Goal: Task Accomplishment & Management: Complete application form

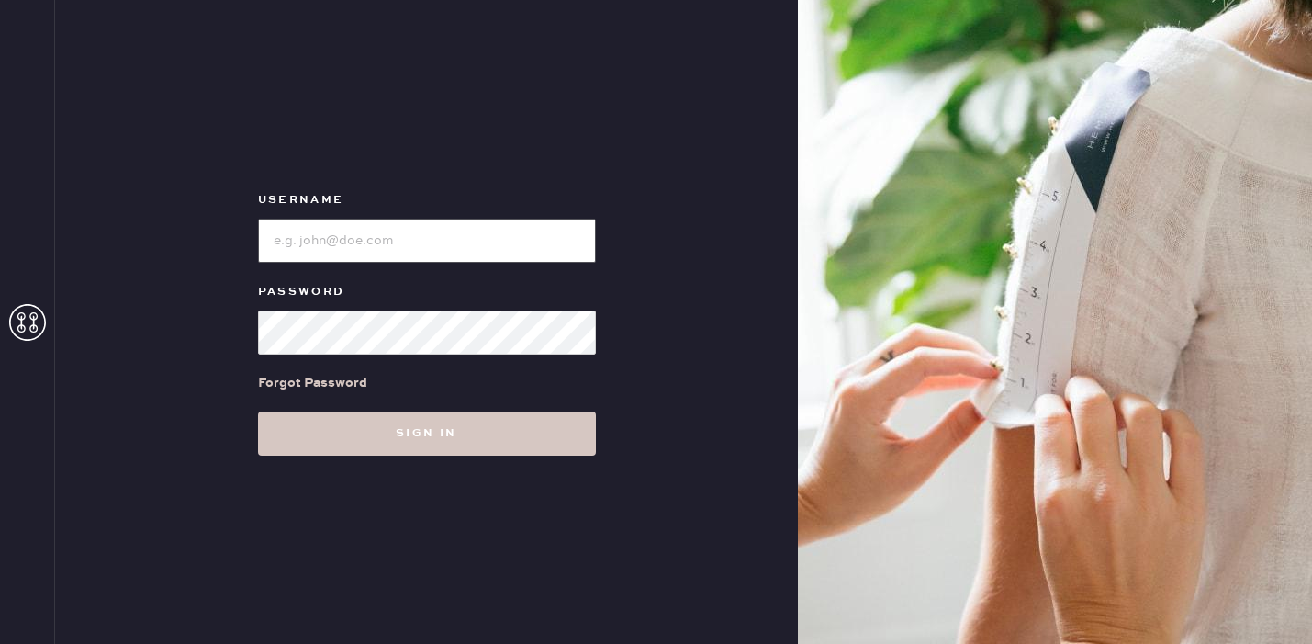
click at [354, 235] on input "loginName" at bounding box center [427, 241] width 338 height 44
type input "reformationbeverlyhills"
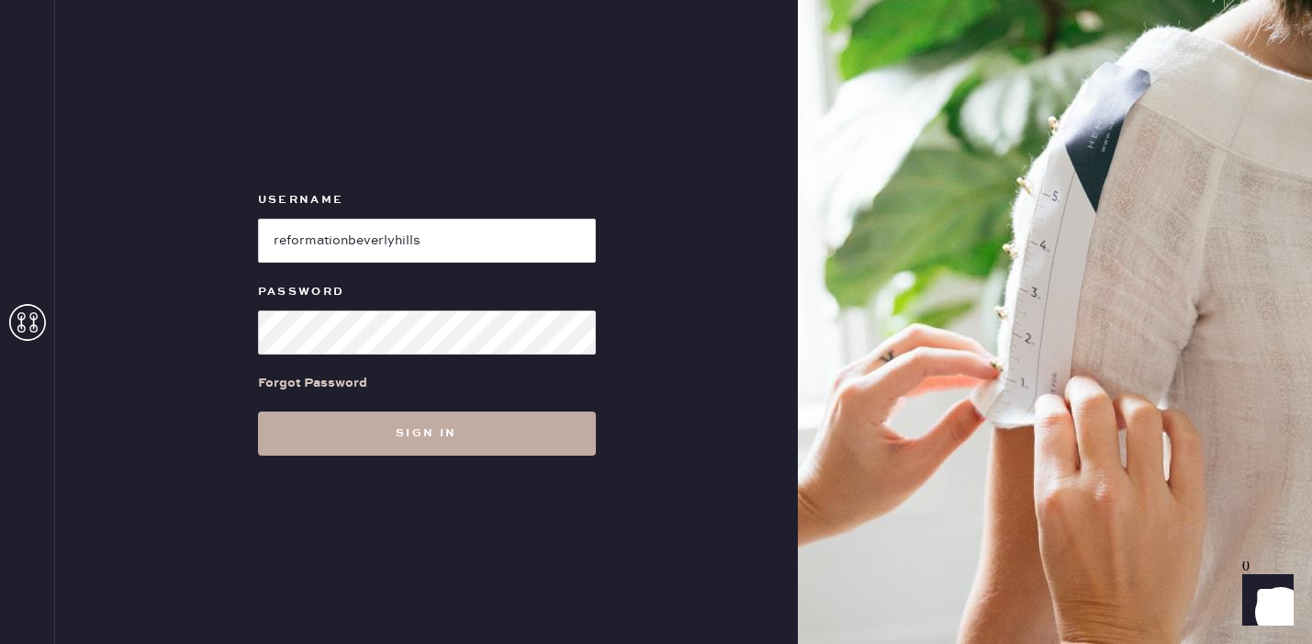
click at [453, 430] on button "Sign in" at bounding box center [427, 433] width 338 height 44
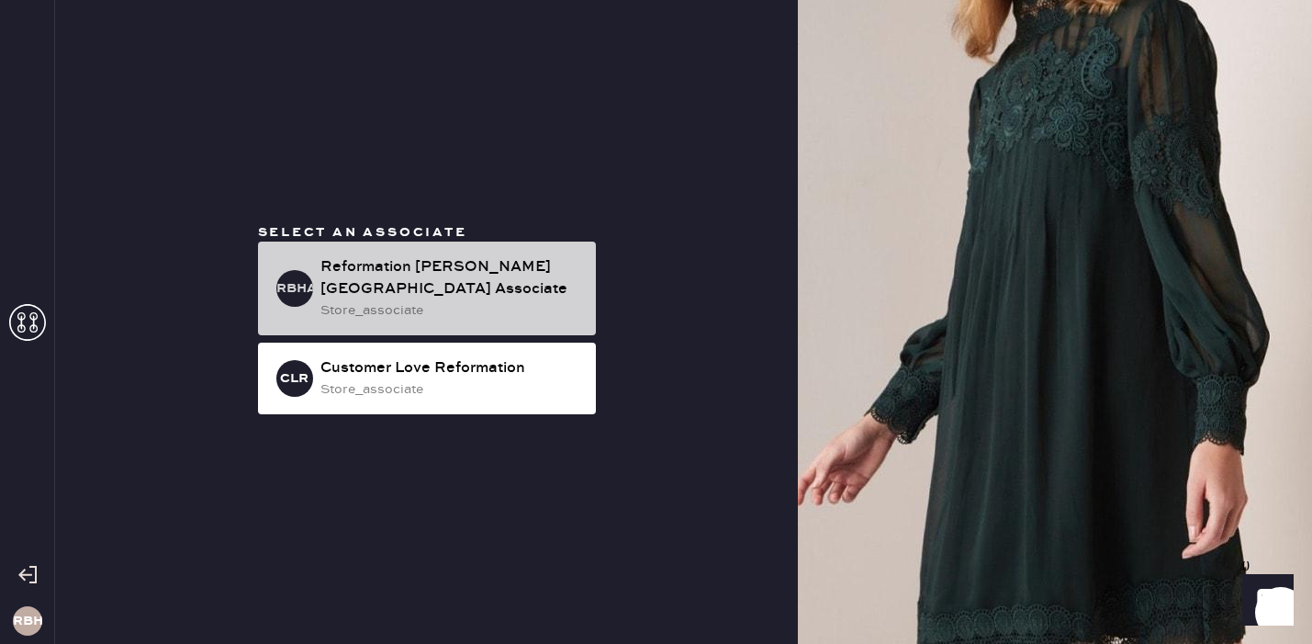
click at [433, 278] on div "Reformation [PERSON_NAME][GEOGRAPHIC_DATA] Associate" at bounding box center [451, 278] width 261 height 44
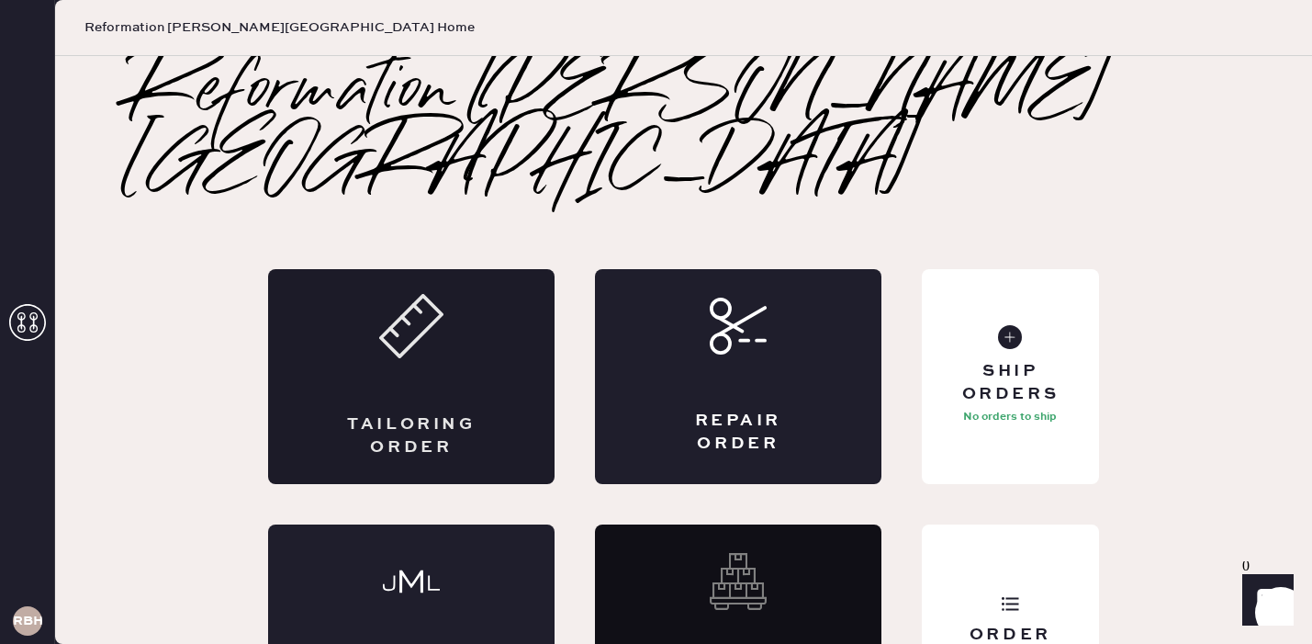
click at [430, 330] on div "Tailoring Order" at bounding box center [411, 376] width 287 height 215
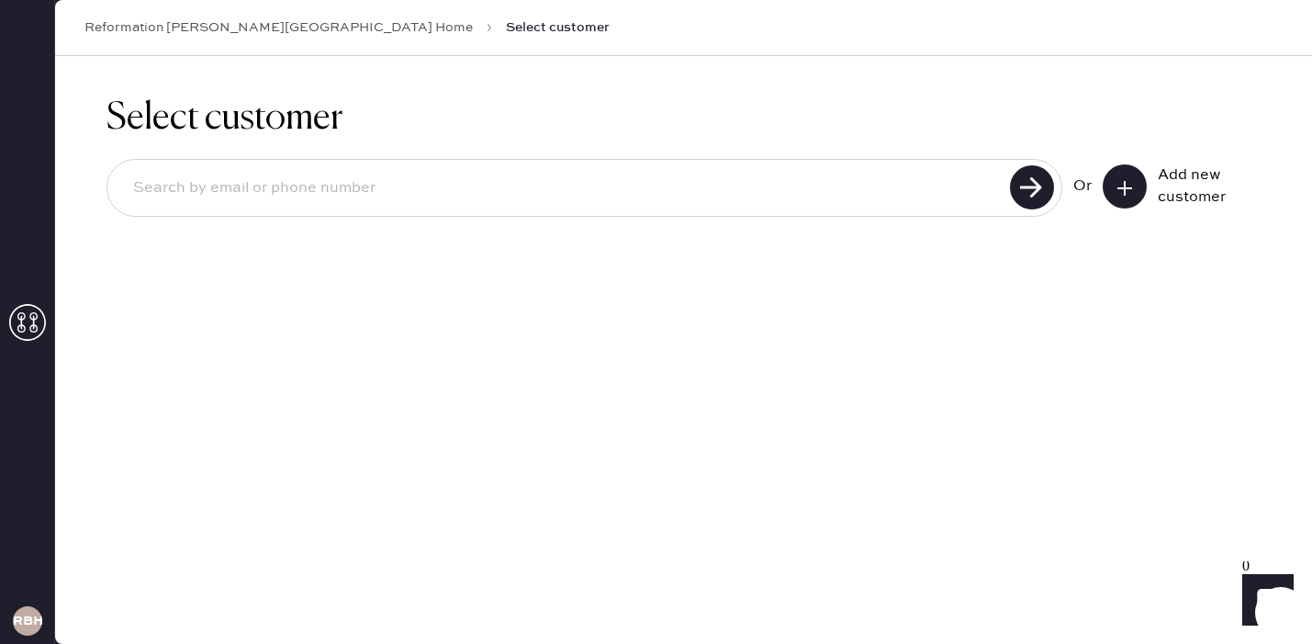
click at [792, 210] on div at bounding box center [585, 188] width 956 height 58
click at [792, 208] on input at bounding box center [561, 188] width 886 height 42
type input "[PERSON_NAME][EMAIL_ADDRESS][DOMAIN_NAME]"
click at [1019, 185] on use at bounding box center [1032, 187] width 44 height 44
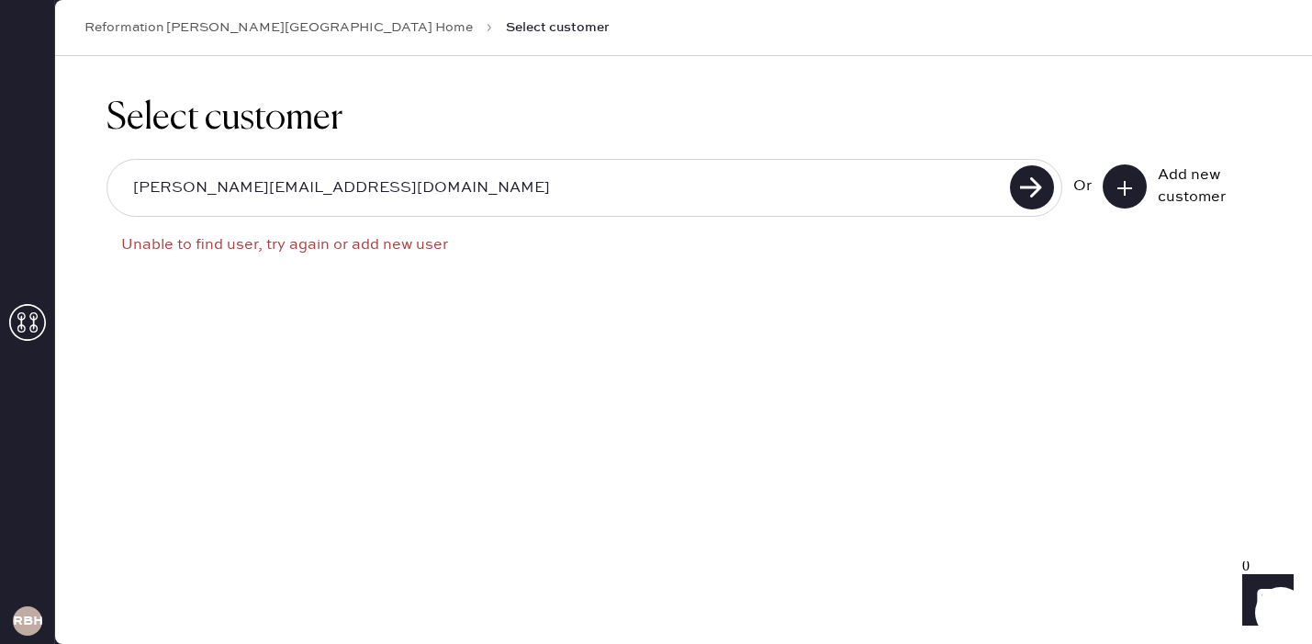
drag, startPoint x: 342, startPoint y: 191, endPoint x: 92, endPoint y: 191, distance: 249.8
click at [92, 191] on div "Select customer [PERSON_NAME][EMAIL_ADDRESS][DOMAIN_NAME] Unable to find user, …" at bounding box center [683, 194] width 1257 height 276
click at [1128, 188] on icon at bounding box center [1125, 188] width 18 height 18
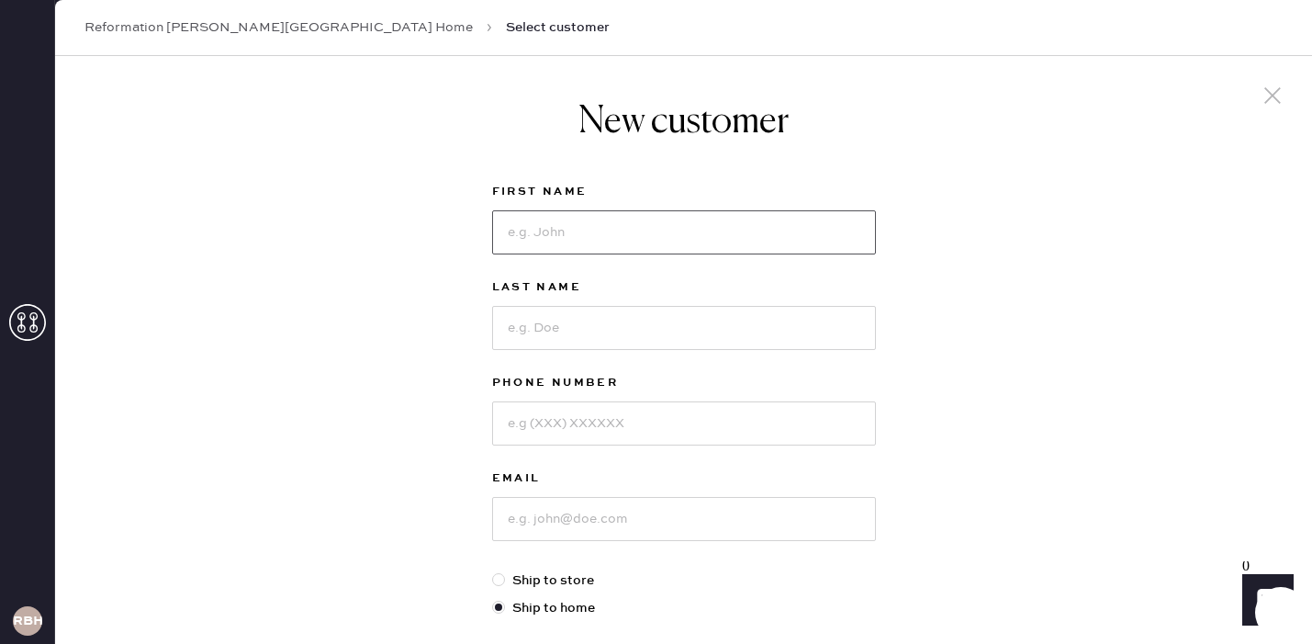
click at [554, 245] on input at bounding box center [684, 232] width 384 height 44
type input "Alyssa"
click at [558, 336] on input at bounding box center [684, 328] width 384 height 44
type input "Broad"
click at [529, 519] on input at bounding box center [684, 519] width 384 height 44
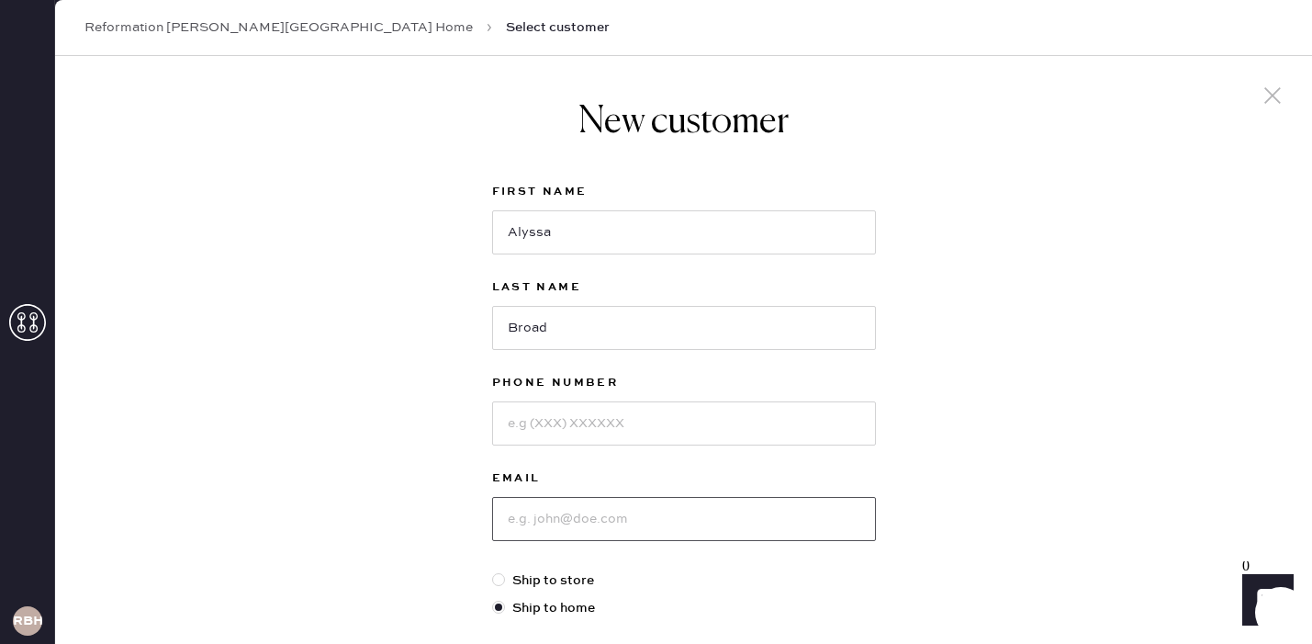
paste input "[PERSON_NAME][EMAIL_ADDRESS][DOMAIN_NAME]"
type input "[PERSON_NAME][EMAIL_ADDRESS][DOMAIN_NAME]"
click at [599, 424] on input at bounding box center [684, 423] width 384 height 44
type input "4152754383"
click at [686, 512] on input "[PERSON_NAME][EMAIL_ADDRESS][DOMAIN_NAME]" at bounding box center [684, 519] width 384 height 44
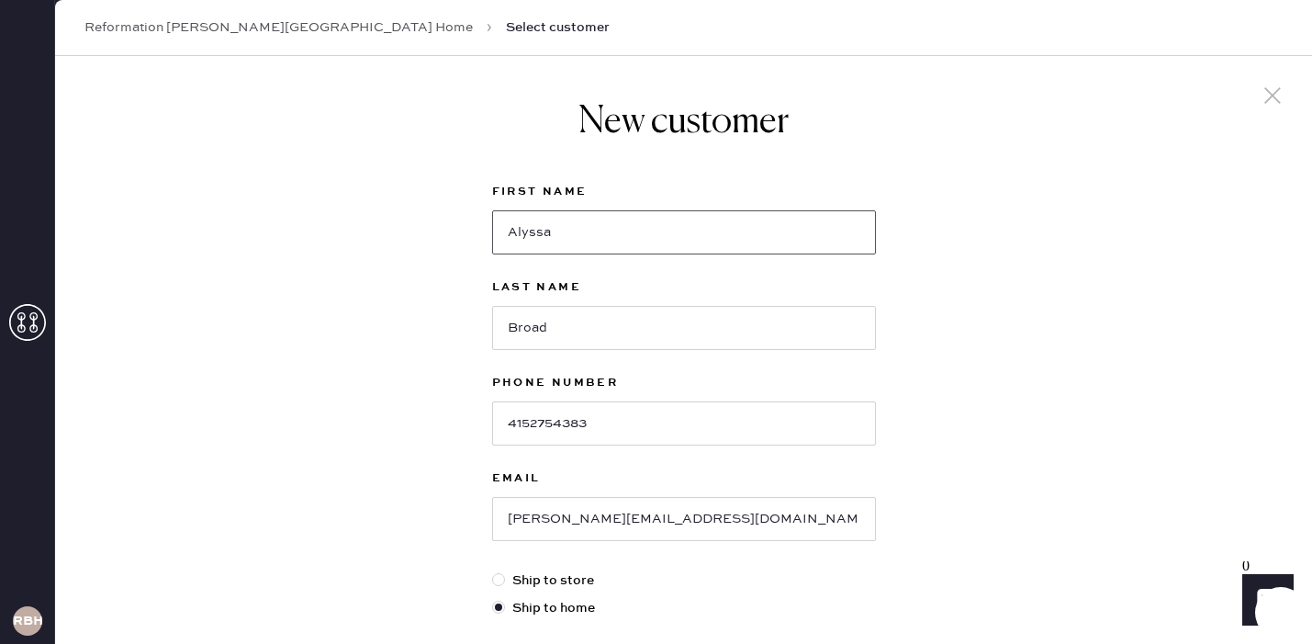
click at [591, 242] on input "Alyssa" at bounding box center [684, 232] width 384 height 44
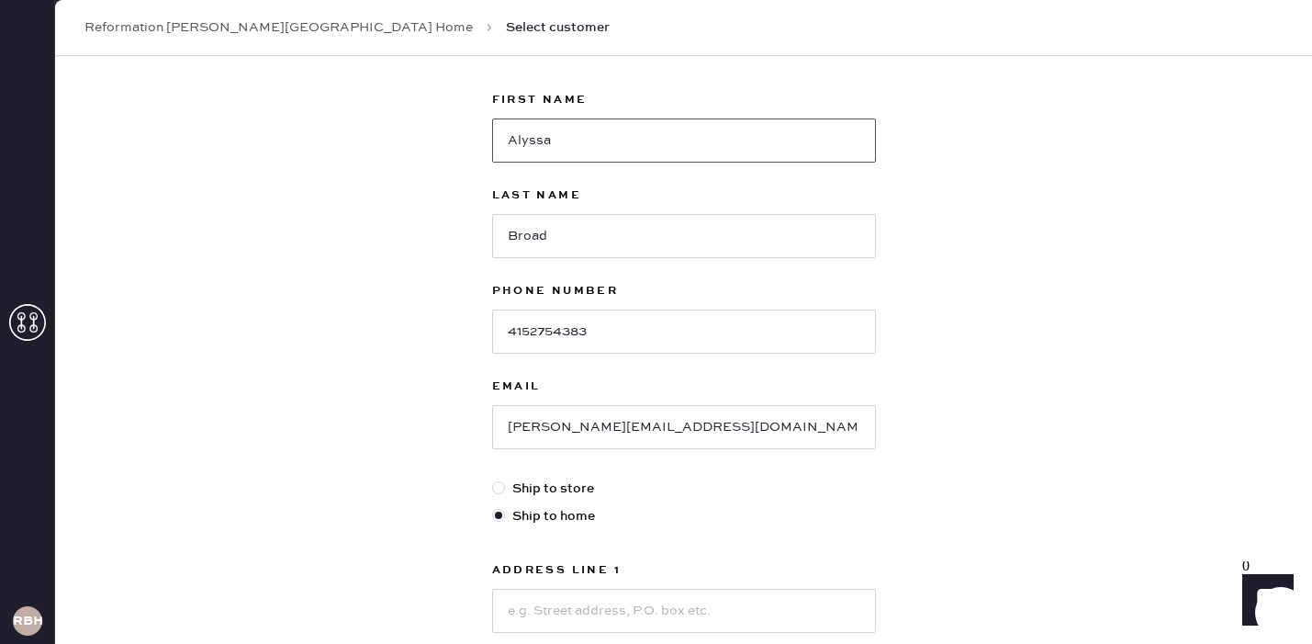
scroll to position [223, 0]
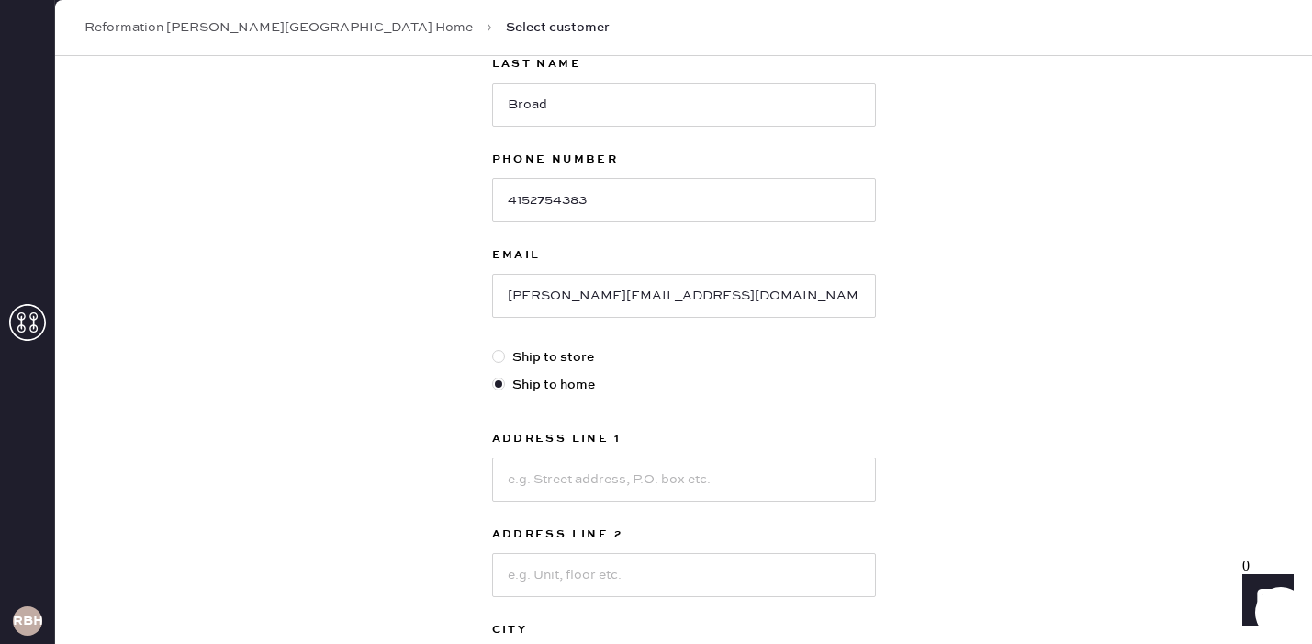
click at [501, 360] on div at bounding box center [498, 356] width 13 height 13
click at [493, 348] on input "Ship to store" at bounding box center [492, 347] width 1 height 1
radio input "true"
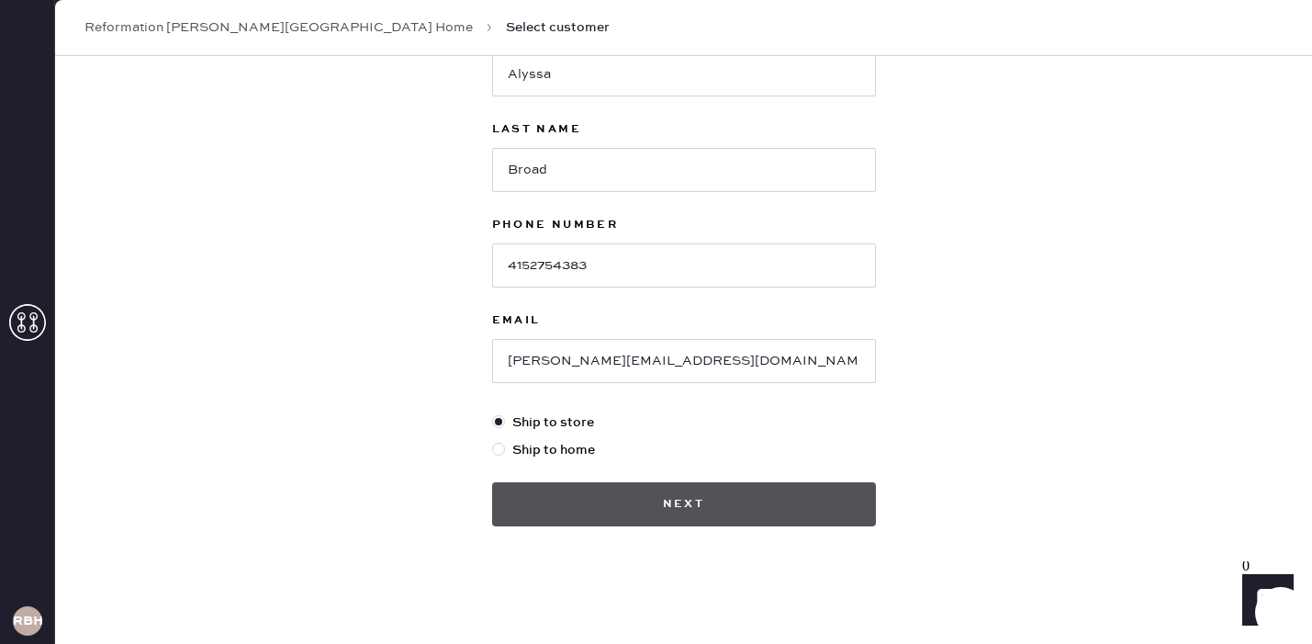
click at [713, 505] on button "Next" at bounding box center [684, 504] width 384 height 44
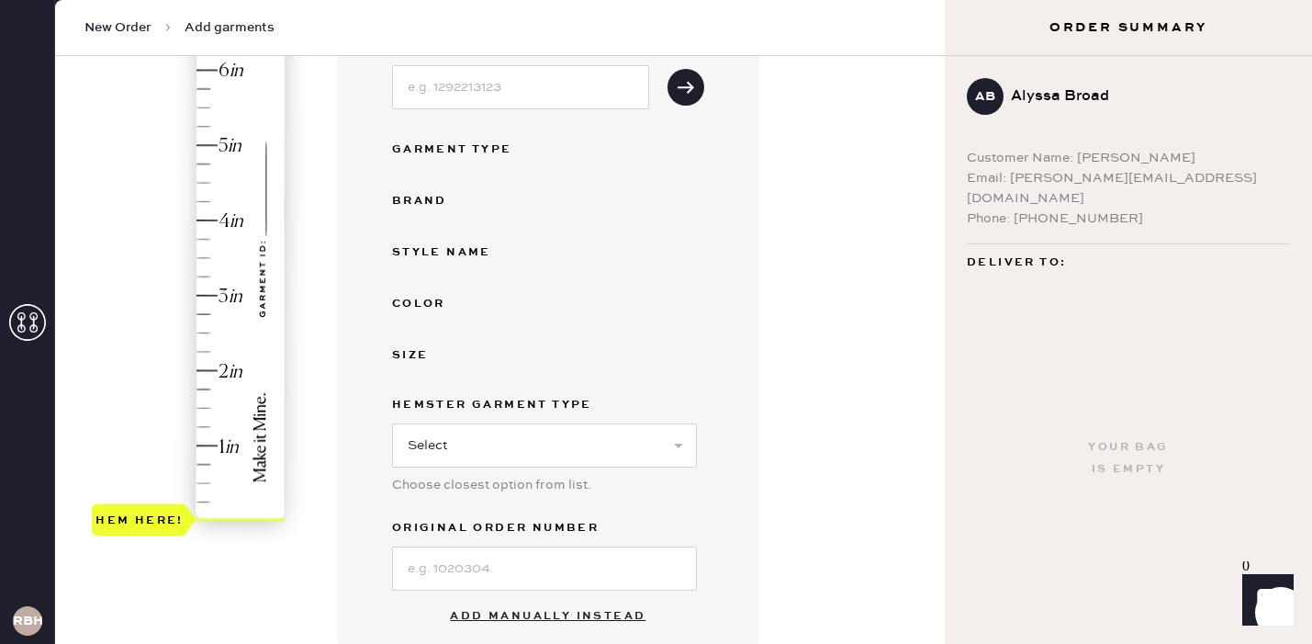
scroll to position [338, 0]
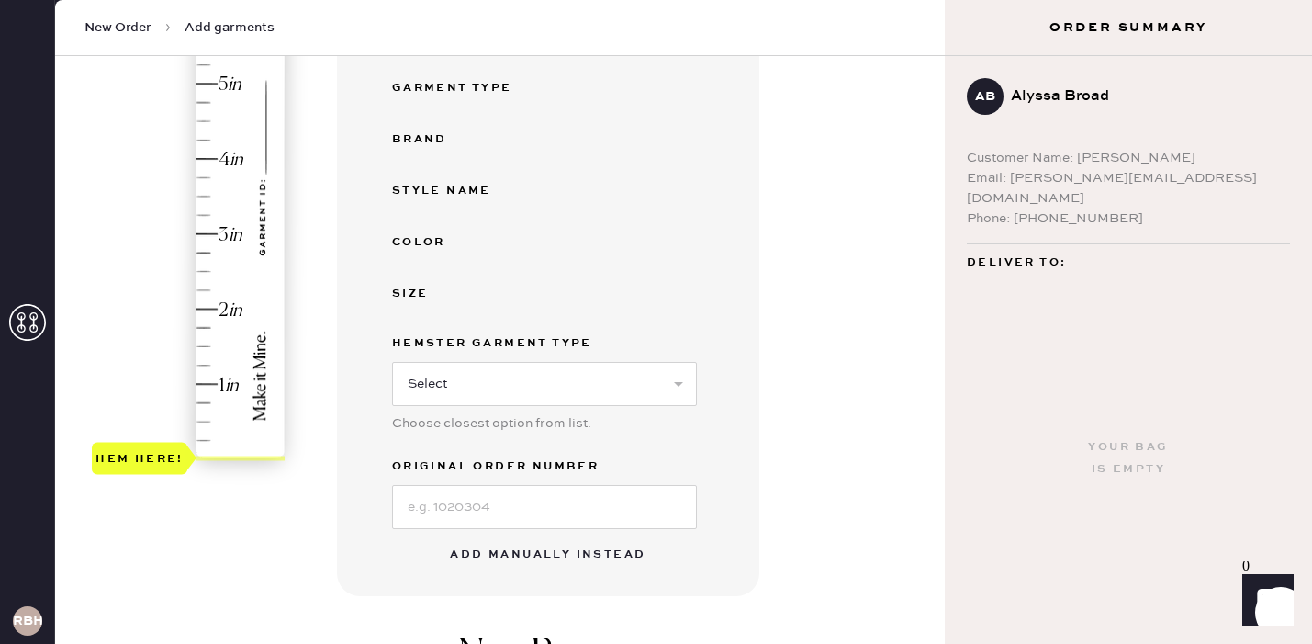
click at [547, 556] on button "Add manually instead" at bounding box center [548, 554] width 218 height 37
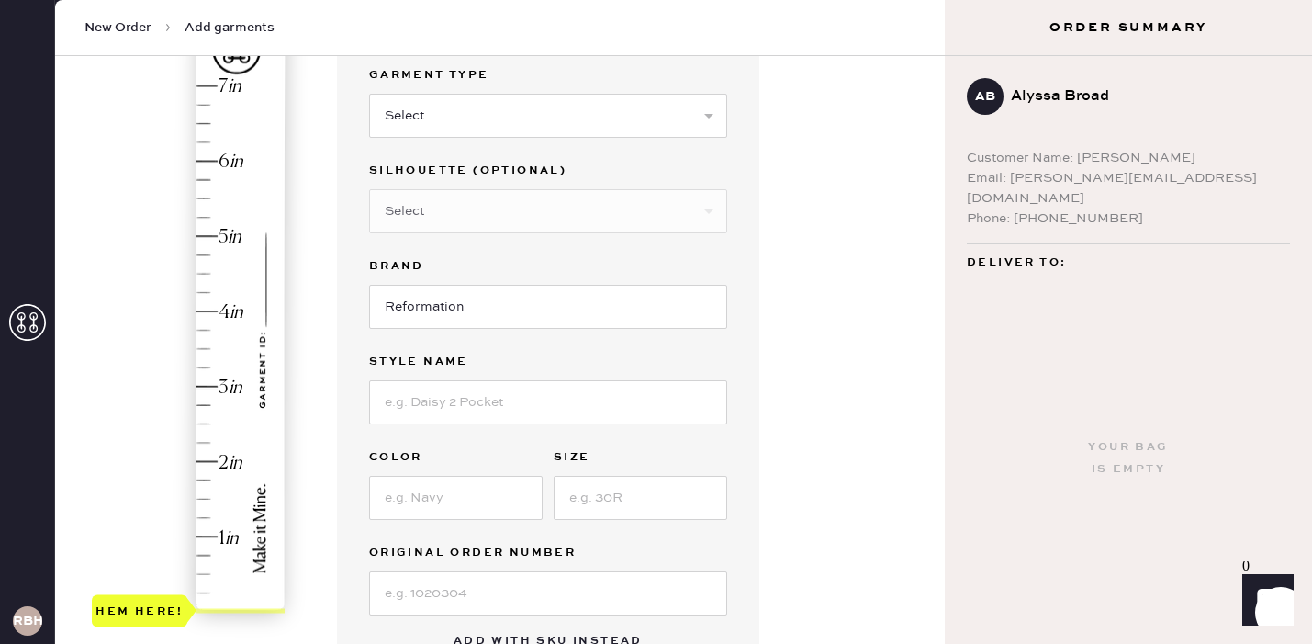
scroll to position [75, 0]
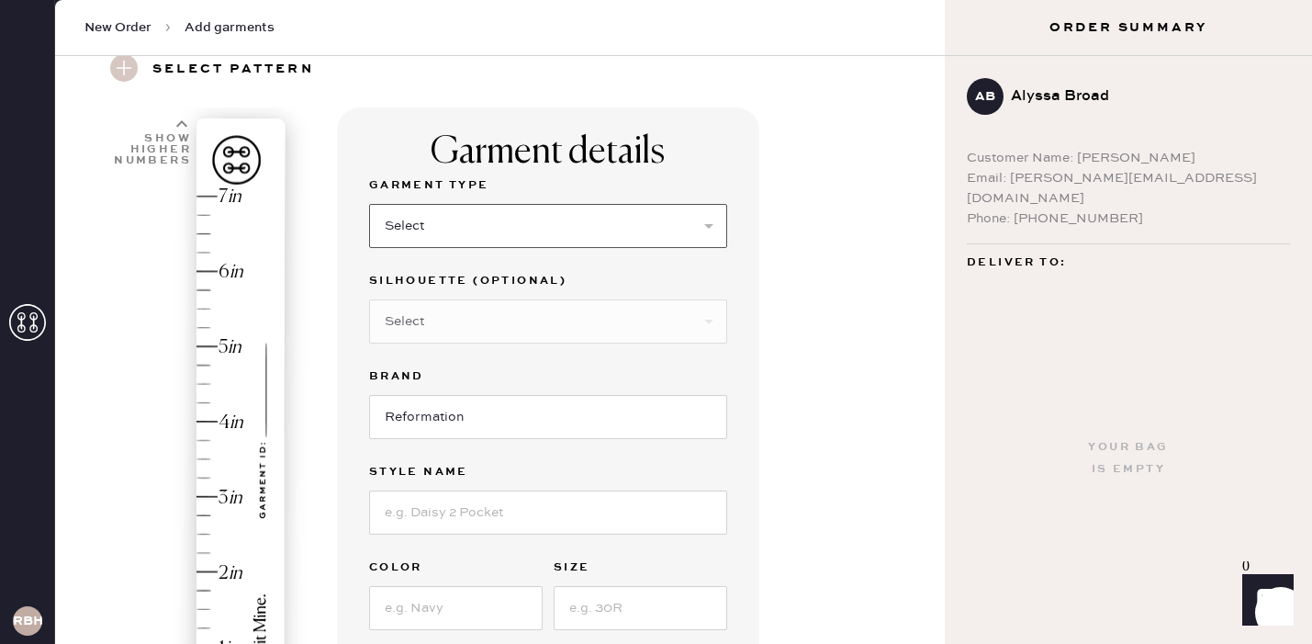
click at [508, 230] on select "Select Basic Skirt Jeans Leggings Pants Shorts Basic Sleeved Dress Basic Sleeve…" at bounding box center [548, 226] width 358 height 44
select select "2"
click at [369, 204] on select "Select Basic Skirt Jeans Leggings Pants Shorts Basic Sleeved Dress Basic Sleeve…" at bounding box center [548, 226] width 358 height 44
click at [510, 324] on select "Select Shorts Cropped Flare Boot Cut Straight Skinny Other" at bounding box center [548, 321] width 358 height 44
select select "6"
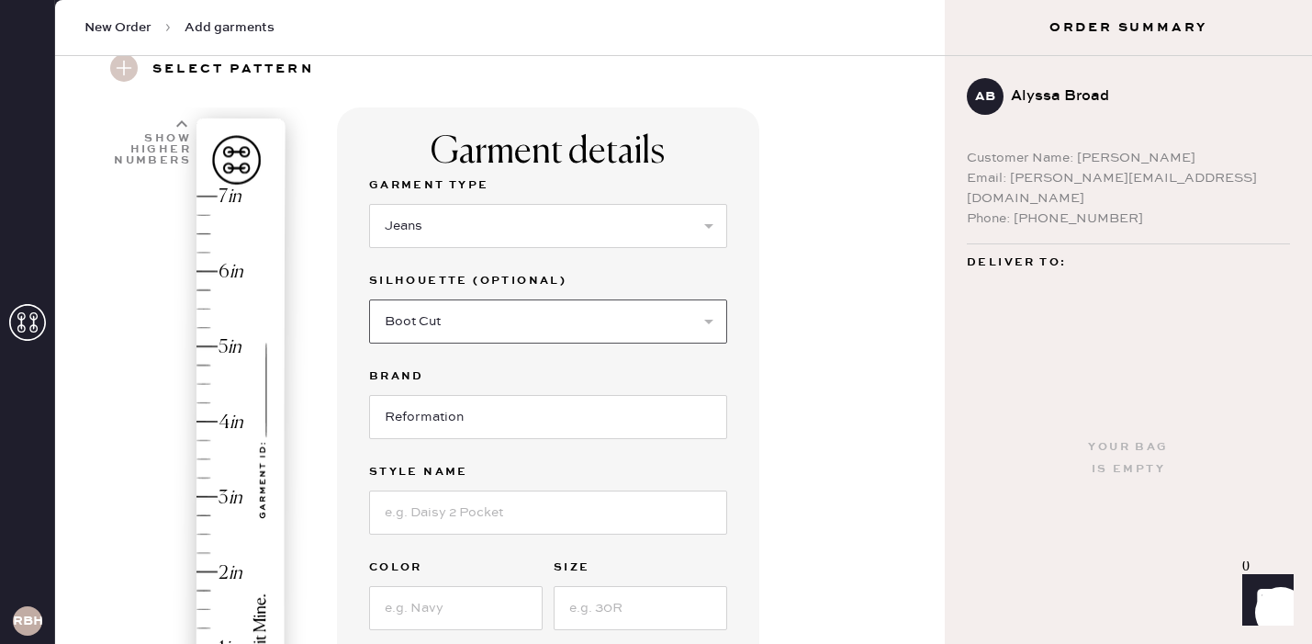
click at [369, 299] on select "Select Shorts Cropped Flare Boot Cut Straight Skinny Other" at bounding box center [548, 321] width 358 height 44
click at [449, 516] on input at bounding box center [548, 512] width 358 height 44
type input "[PERSON_NAME] Low Rise Denim"
click at [419, 607] on input at bounding box center [456, 608] width 174 height 44
type input "[PERSON_NAME]"
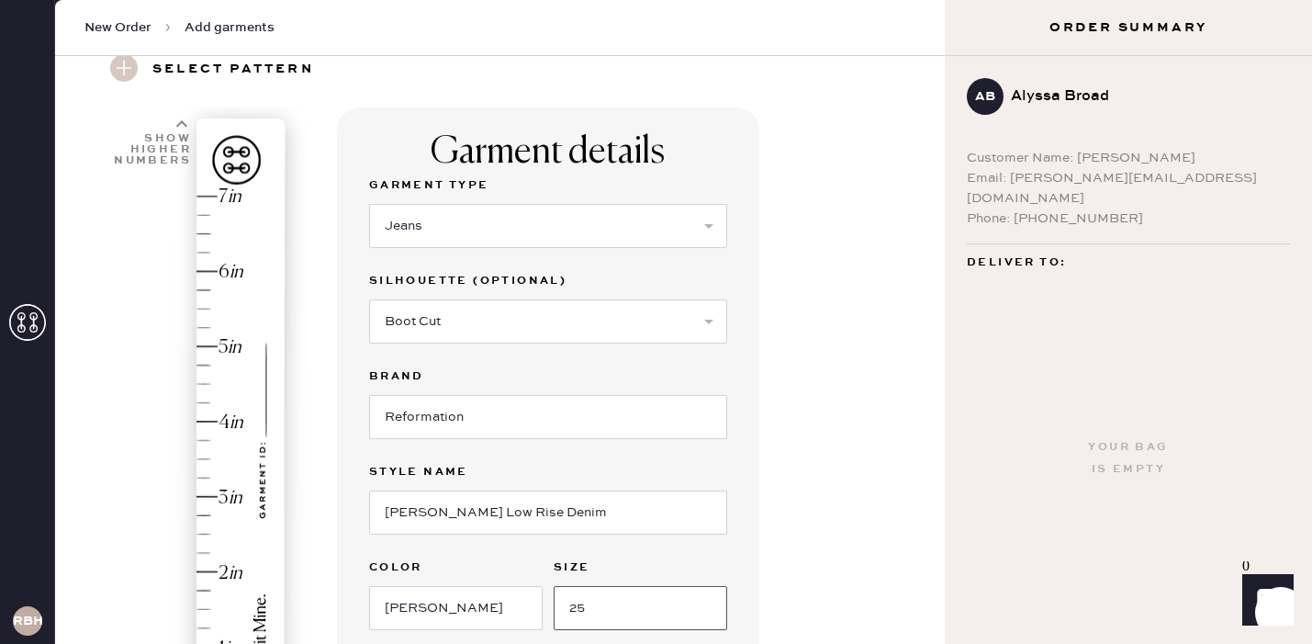
scroll to position [253, 0]
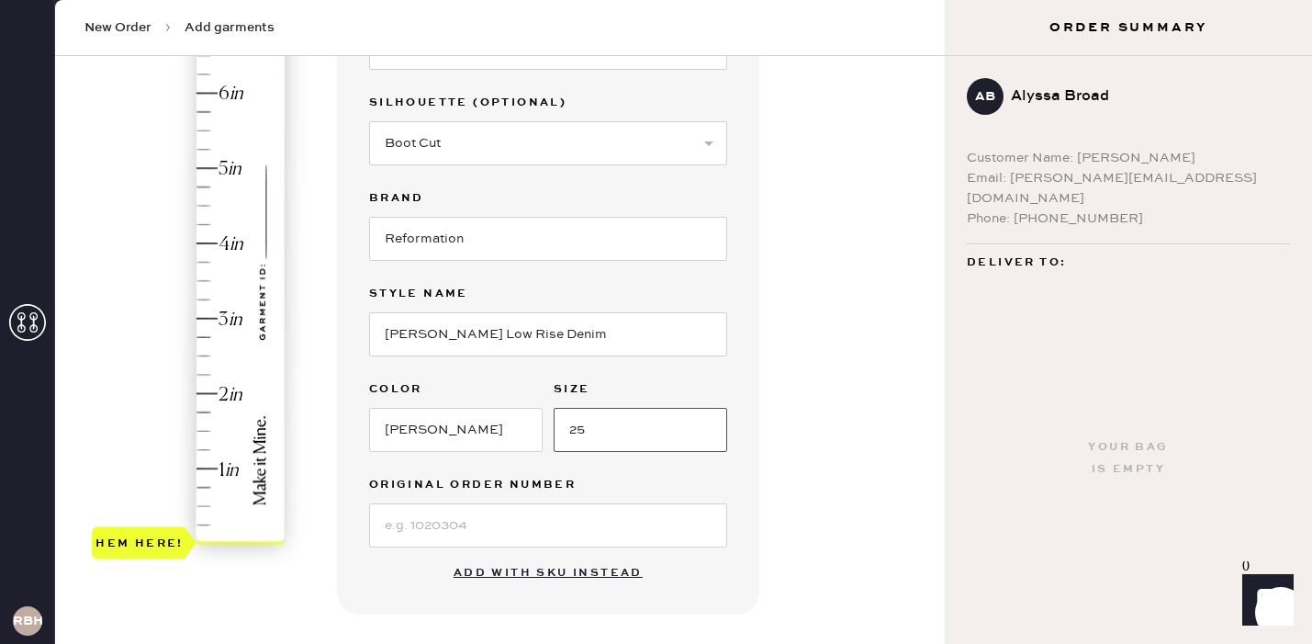
type input "25"
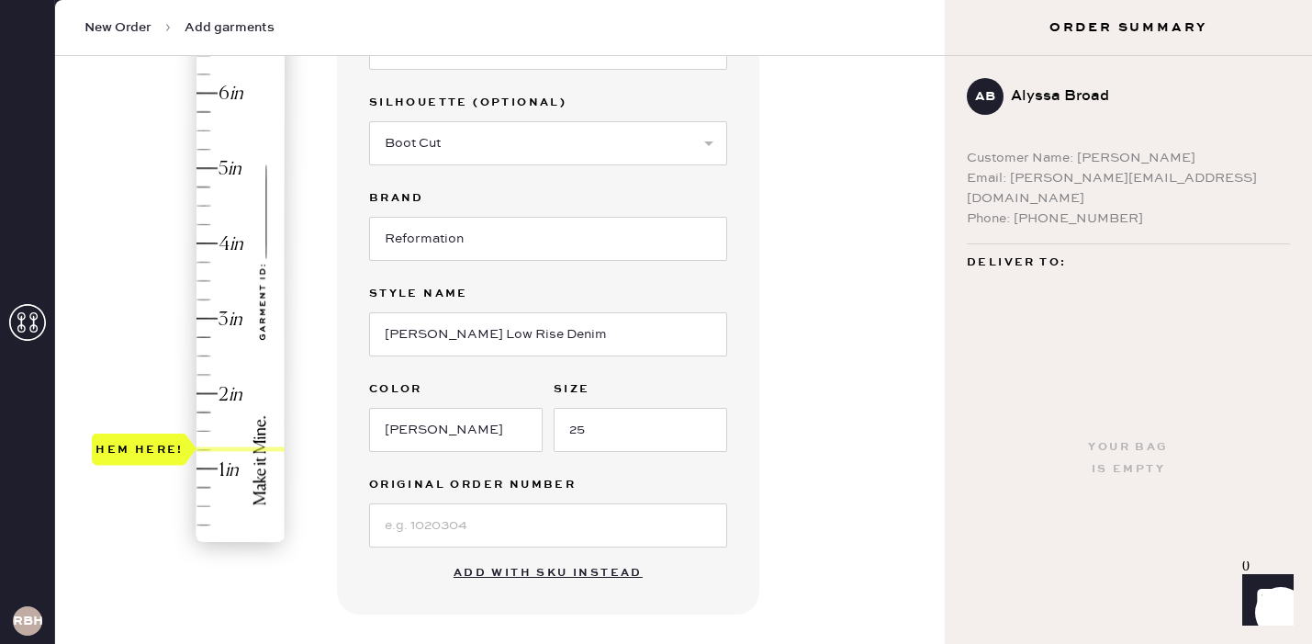
type input "1.75"
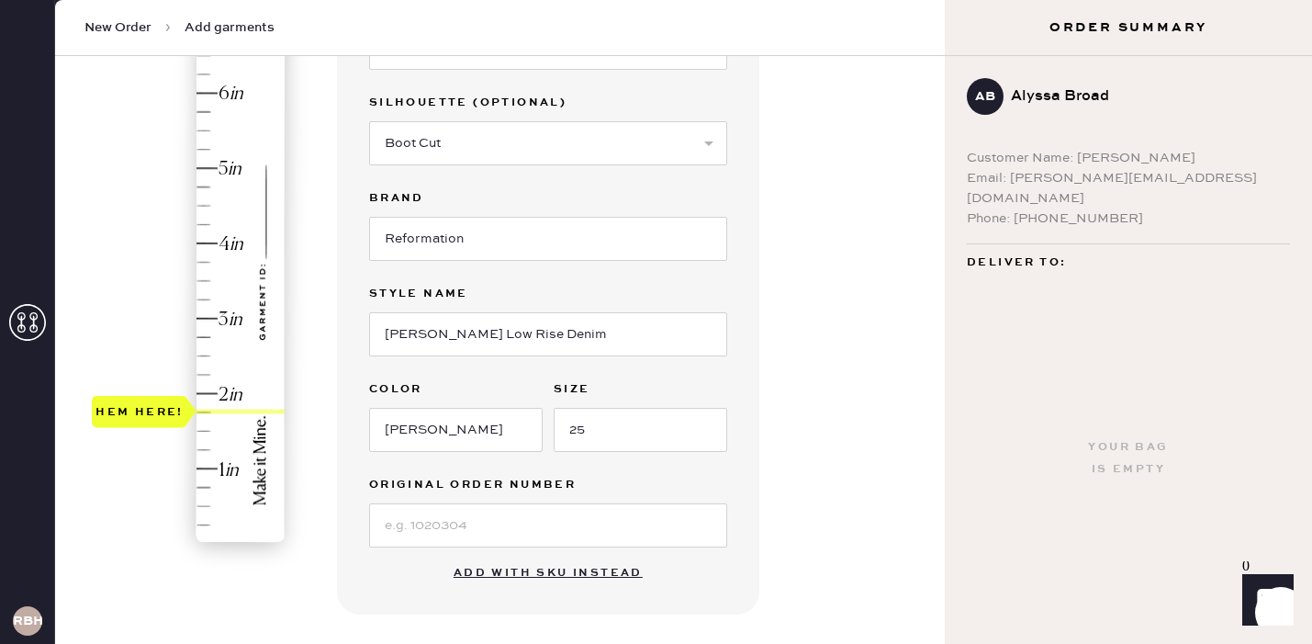
drag, startPoint x: 228, startPoint y: 541, endPoint x: 219, endPoint y: 423, distance: 117.8
click at [219, 423] on div "Hem here!" at bounding box center [190, 281] width 196 height 542
click at [484, 525] on input at bounding box center [548, 525] width 358 height 44
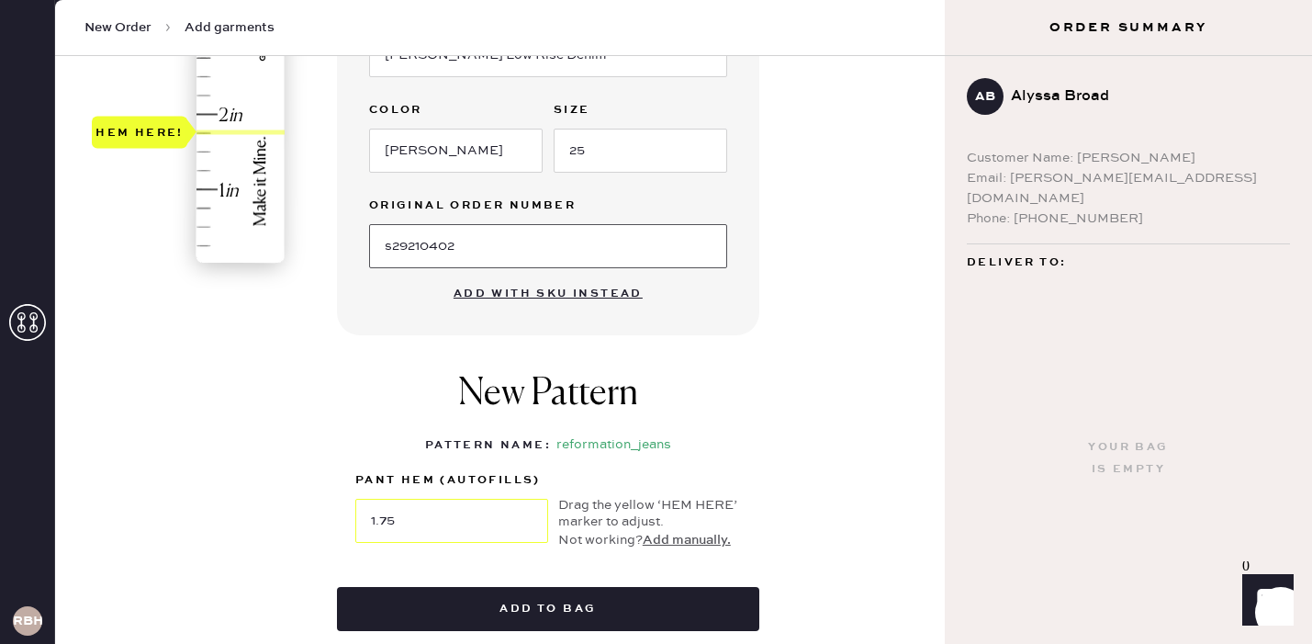
scroll to position [534, 0]
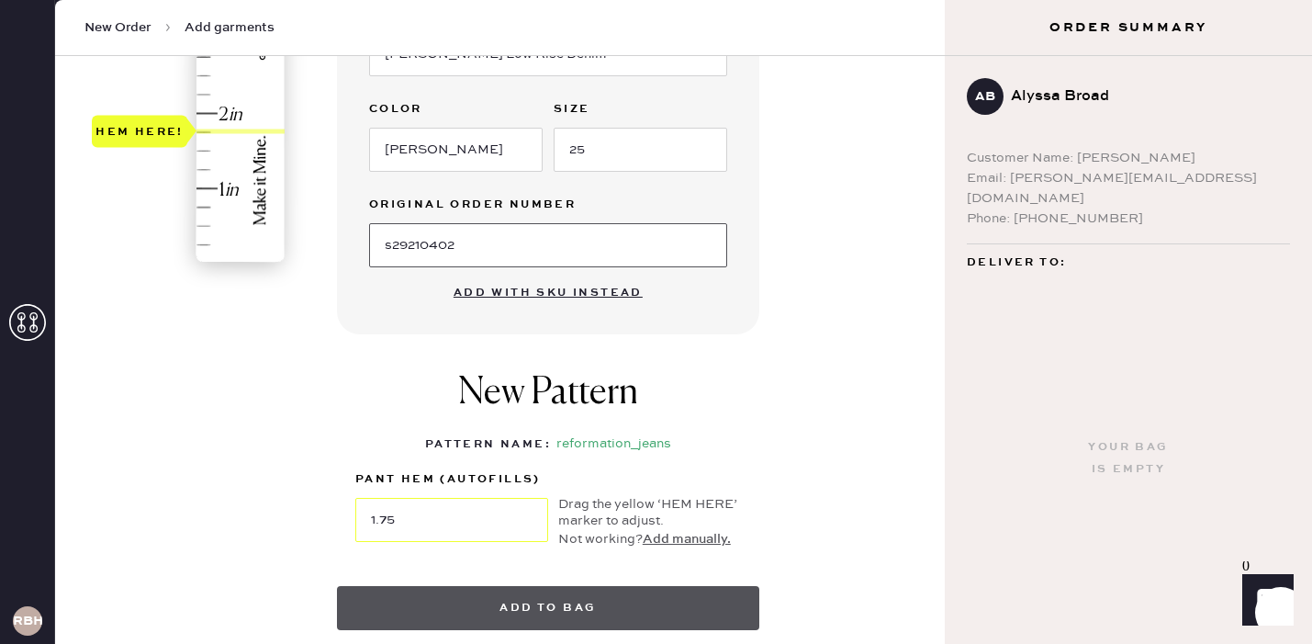
type input "s29210402"
click at [571, 609] on button "Add to bag" at bounding box center [548, 608] width 422 height 44
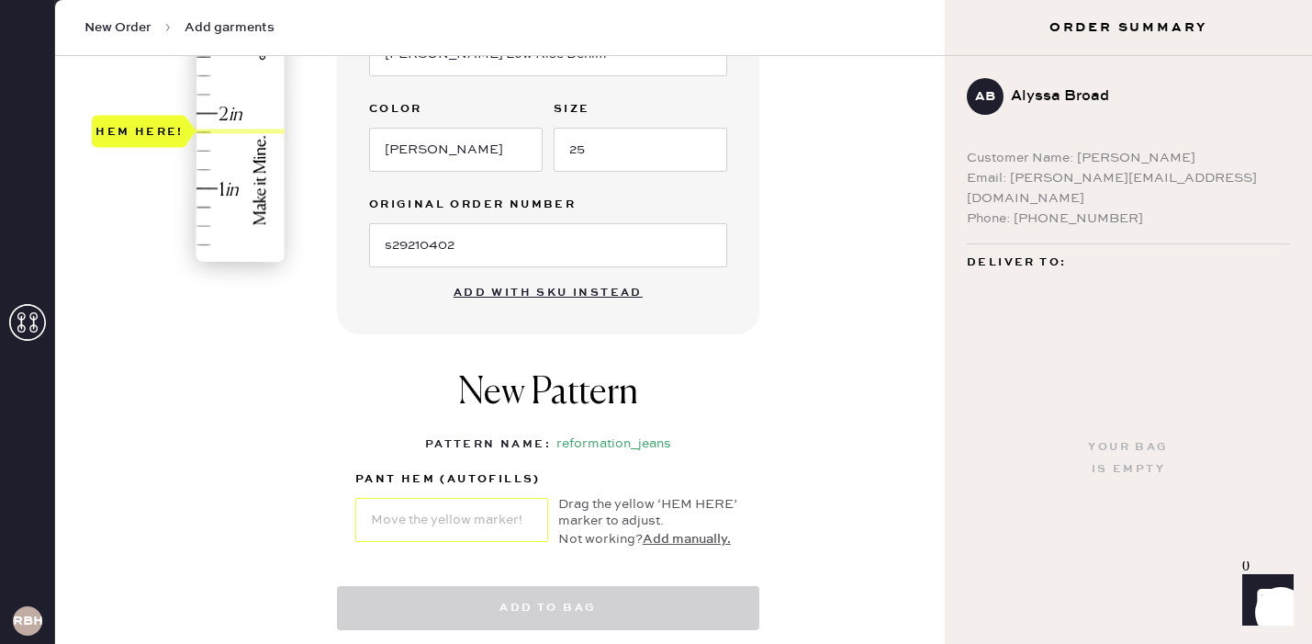
select select "2"
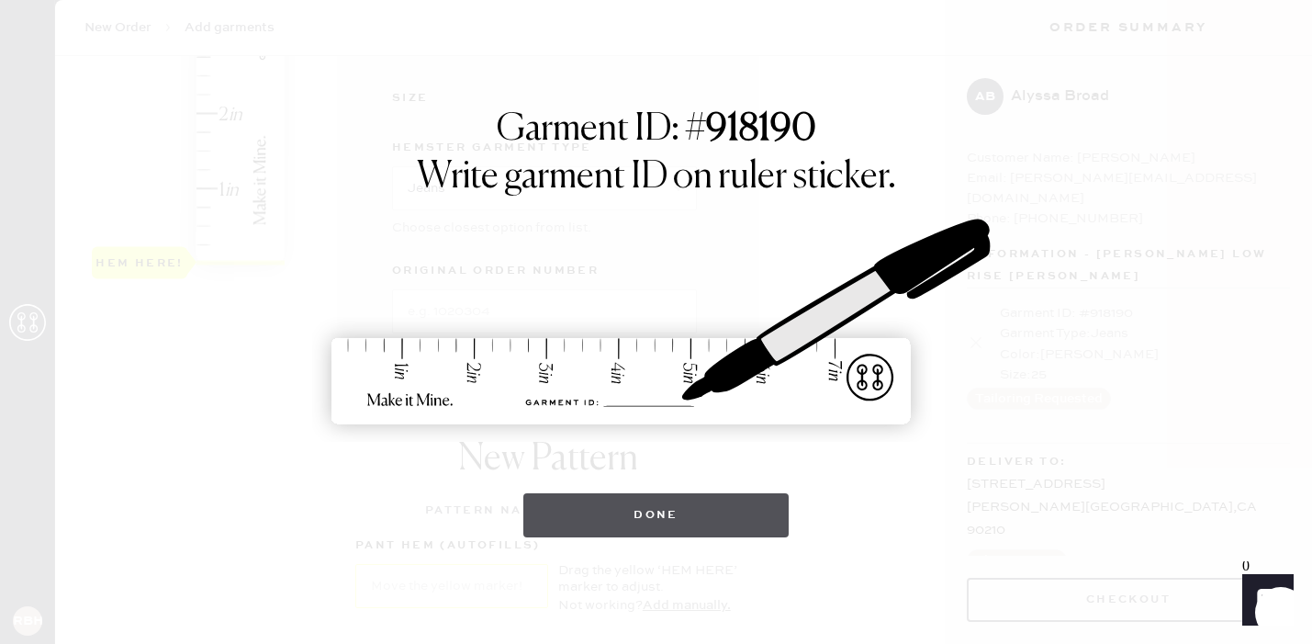
click at [673, 512] on button "Done" at bounding box center [655, 515] width 265 height 44
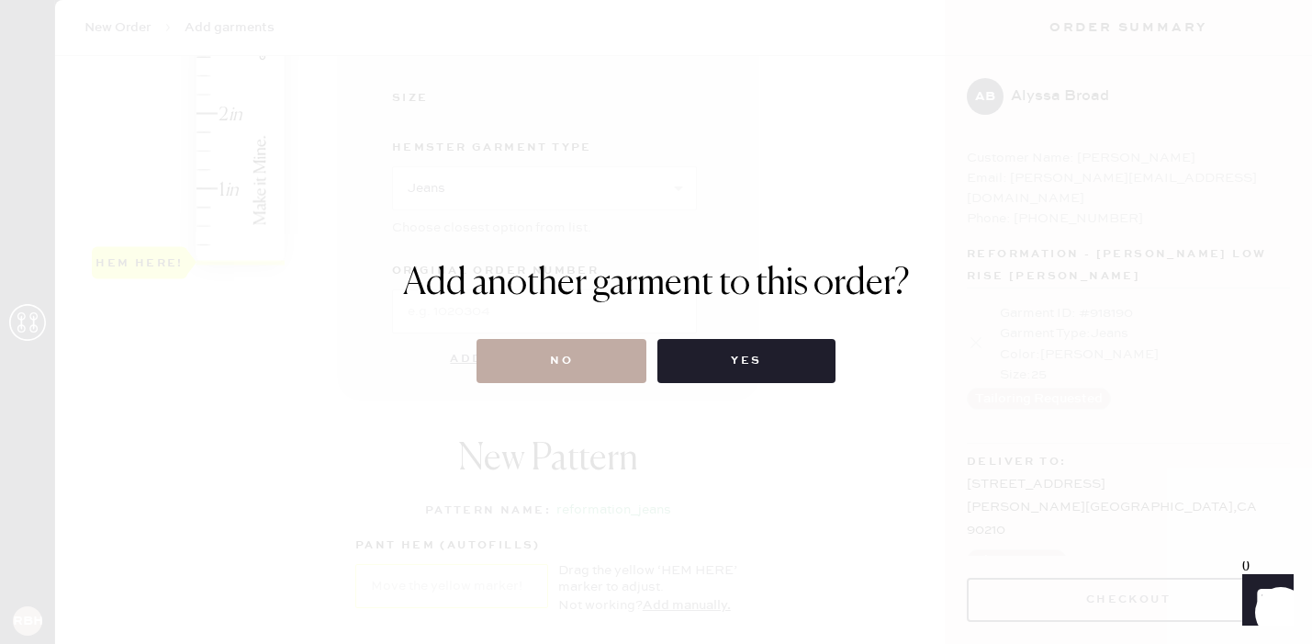
click at [577, 357] on button "No" at bounding box center [562, 361] width 170 height 44
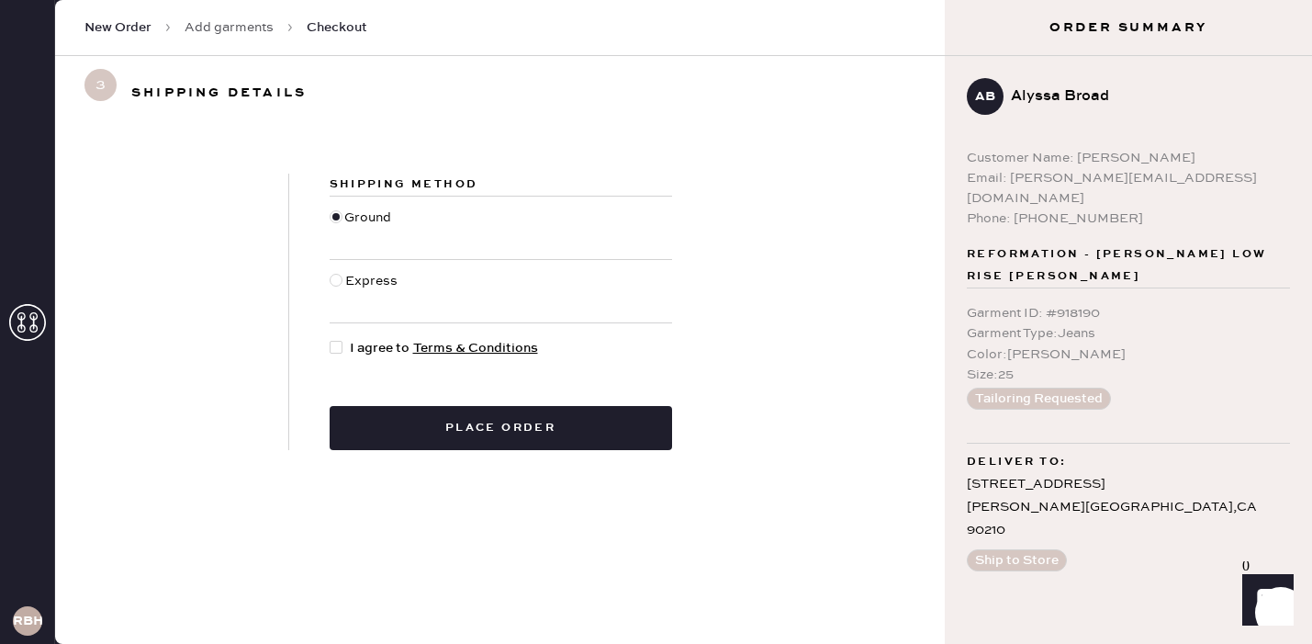
click at [334, 280] on div at bounding box center [336, 280] width 13 height 13
click at [331, 272] on input "Express" at bounding box center [330, 271] width 1 height 1
radio input "true"
click at [338, 343] on div at bounding box center [336, 347] width 13 height 13
click at [331, 339] on input "I agree to Terms & Conditions" at bounding box center [330, 338] width 1 height 1
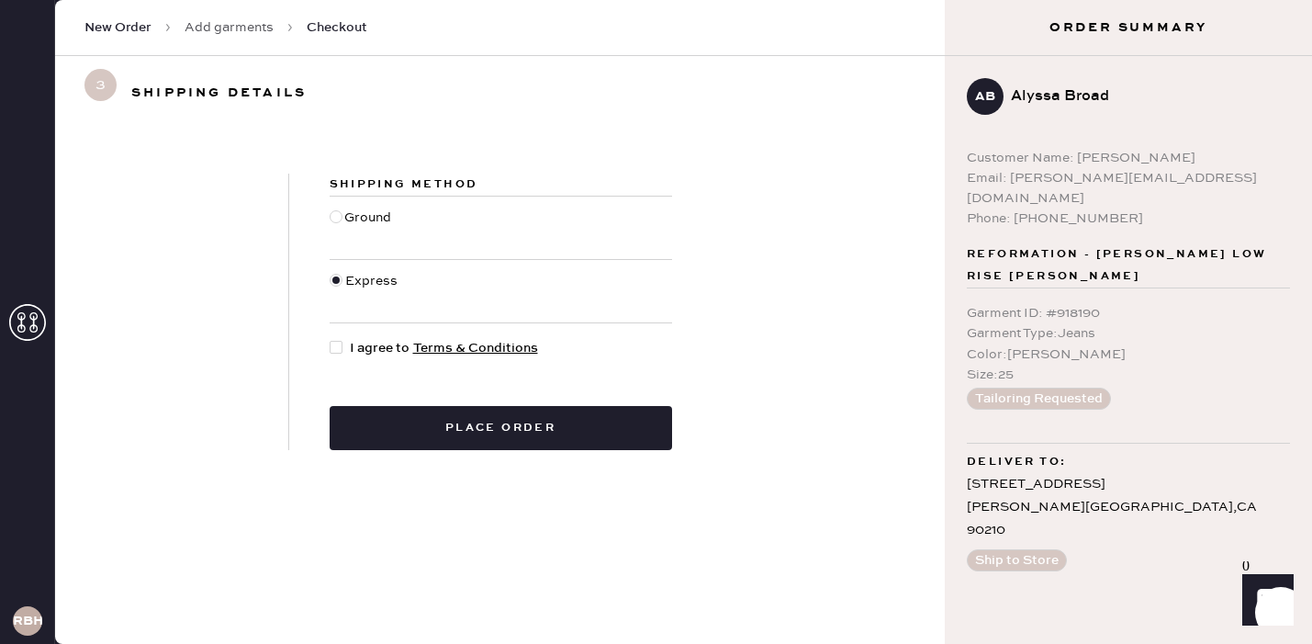
checkbox input "true"
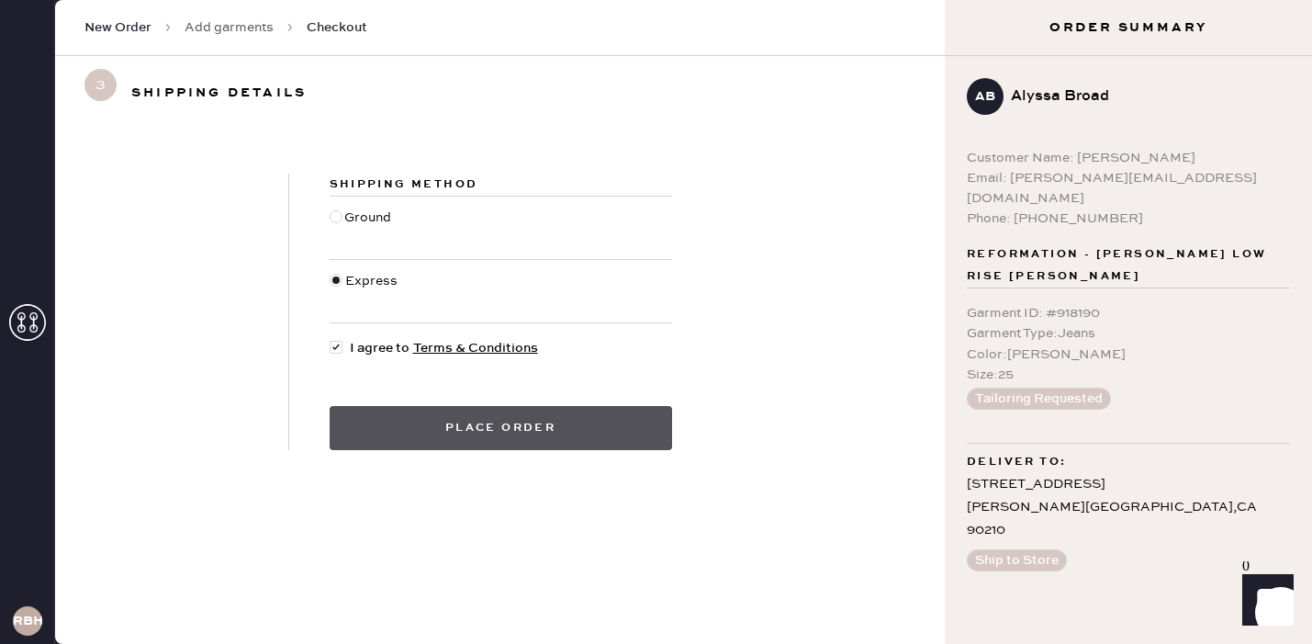
click at [424, 432] on button "Place order" at bounding box center [501, 428] width 343 height 44
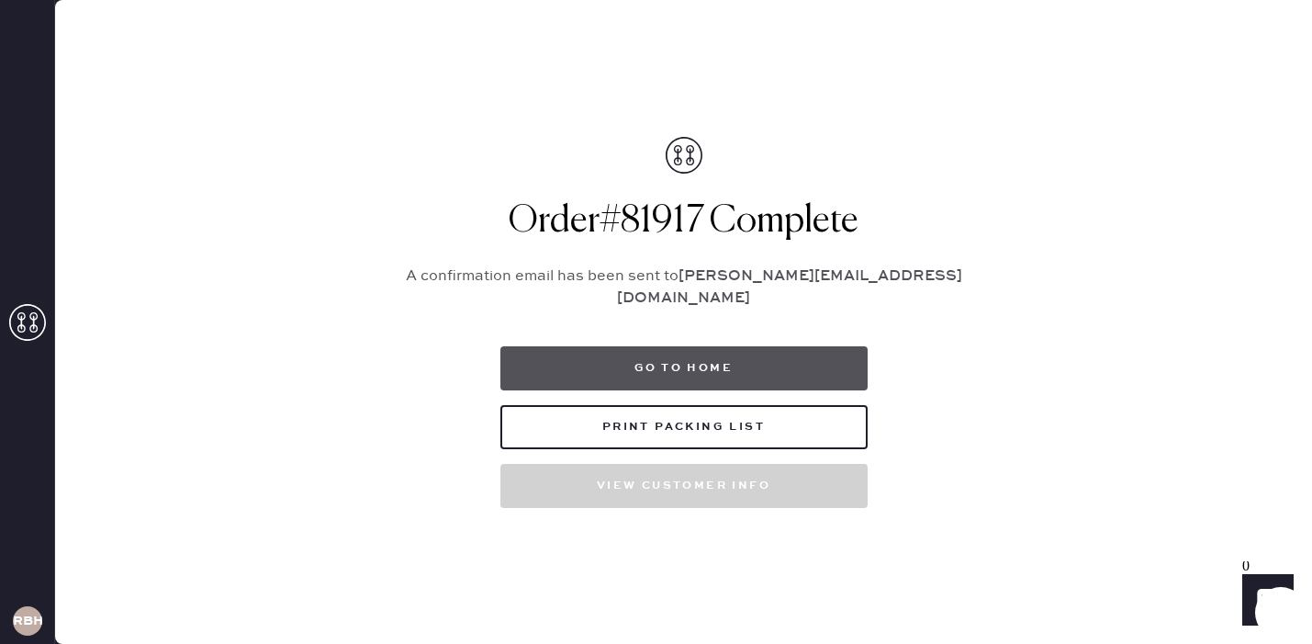
click at [714, 362] on button "Go to home" at bounding box center [684, 368] width 367 height 44
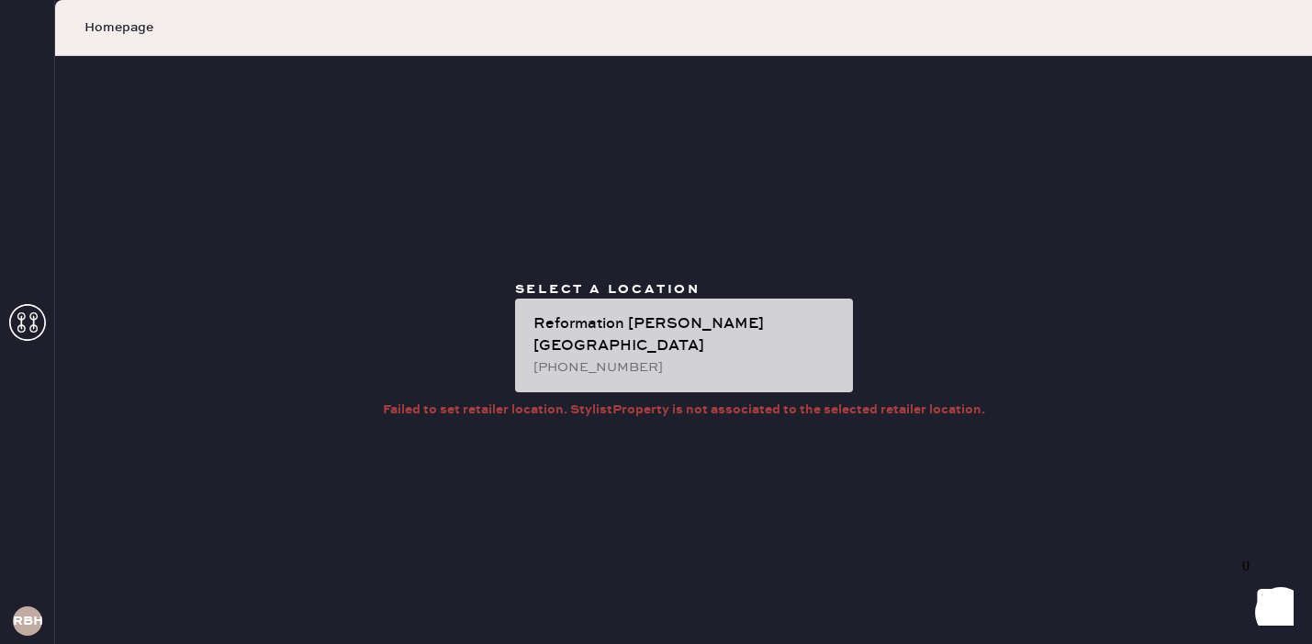
click at [609, 345] on div "Reformation [PERSON_NAME][GEOGRAPHIC_DATA]" at bounding box center [686, 335] width 305 height 44
click at [603, 338] on div "Reformation [PERSON_NAME][GEOGRAPHIC_DATA]" at bounding box center [686, 335] width 305 height 44
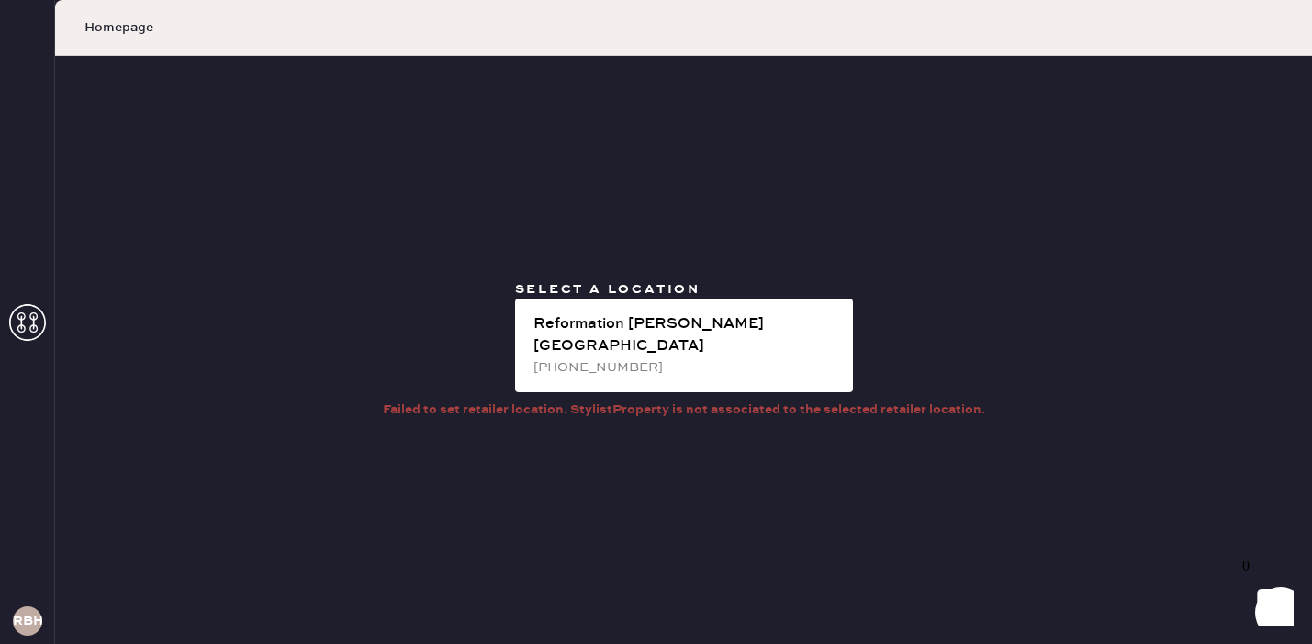
click at [21, 329] on icon at bounding box center [27, 322] width 37 height 37
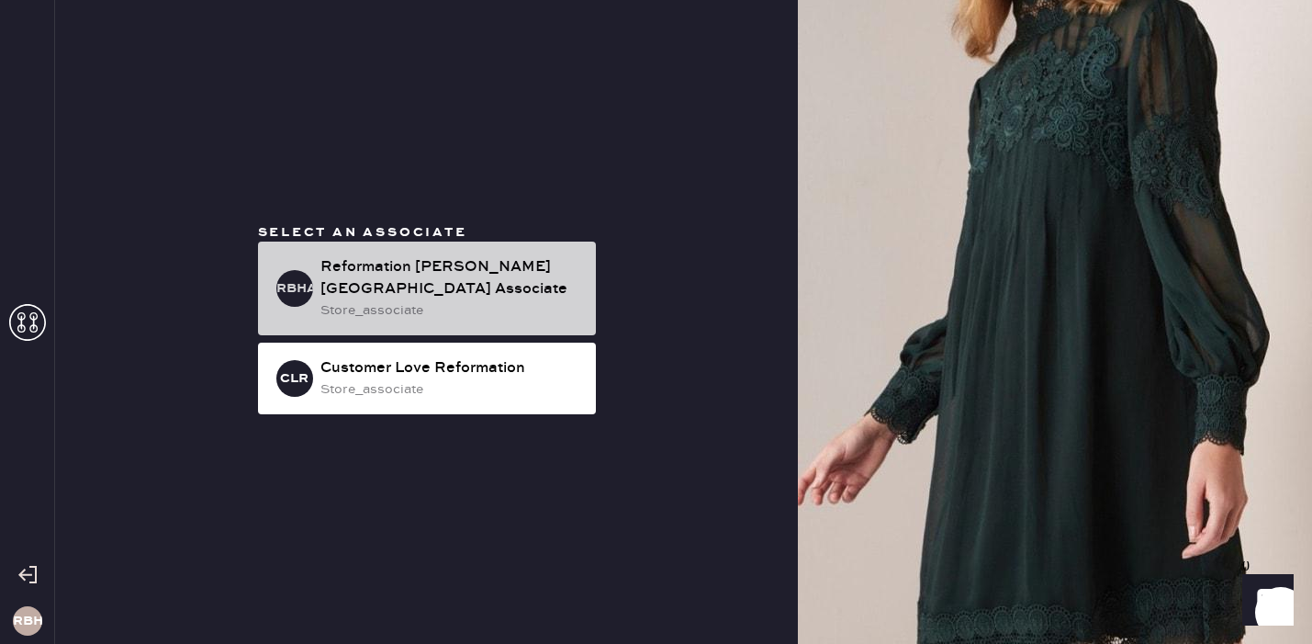
click at [352, 300] on div "store_associate" at bounding box center [451, 310] width 261 height 20
